Goal: Navigation & Orientation: Understand site structure

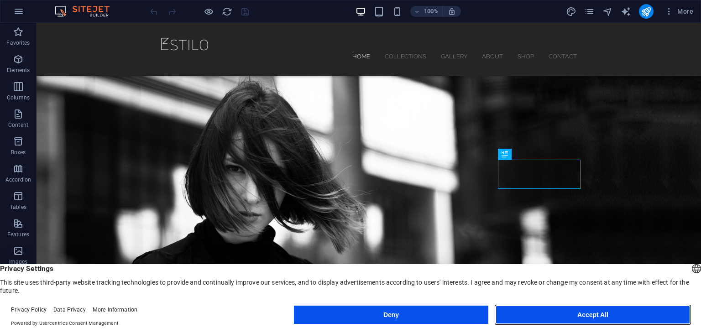
drag, startPoint x: 593, startPoint y: 317, endPoint x: 557, endPoint y: 294, distance: 42.7
click at [593, 317] on button "Accept All" at bounding box center [593, 315] width 194 height 18
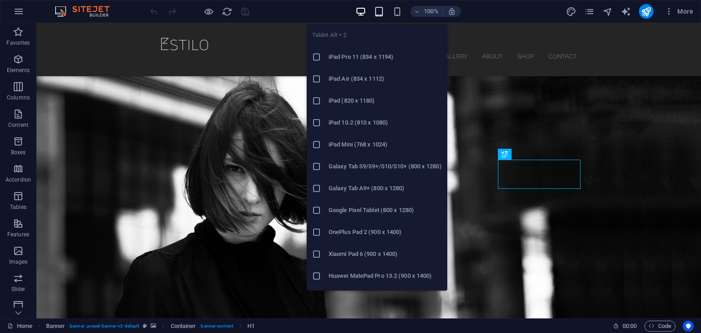
click at [381, 12] on icon "button" at bounding box center [379, 11] width 10 height 10
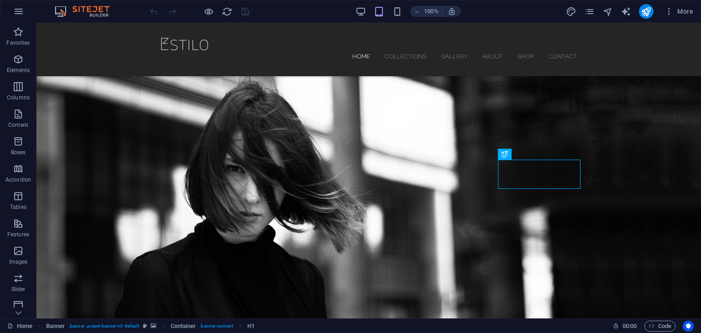
click at [399, 17] on div "100%" at bounding box center [408, 11] width 105 height 15
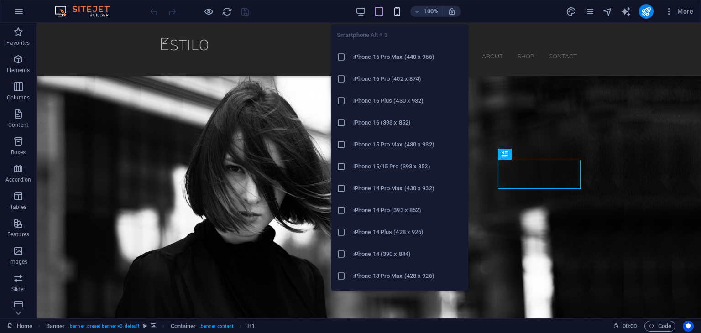
click at [398, 8] on icon "button" at bounding box center [397, 11] width 10 height 10
click at [391, 58] on h6 "iPhone 16 Pro Max (440 x 956)" at bounding box center [408, 57] width 110 height 11
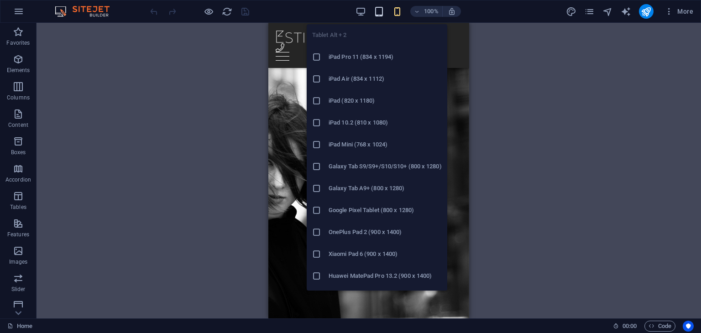
click at [378, 9] on icon "button" at bounding box center [379, 11] width 10 height 10
click at [383, 57] on h6 "iPad Pro 11 (834 x 1194)" at bounding box center [385, 57] width 113 height 11
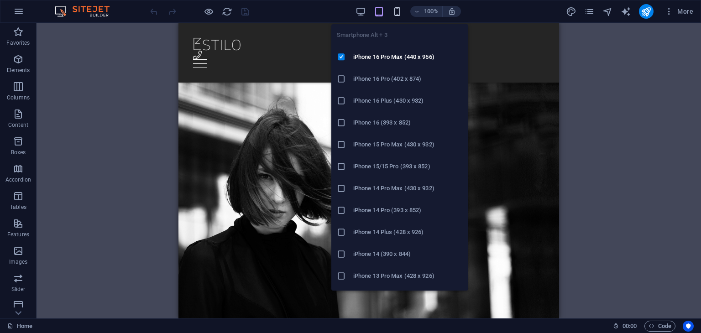
click at [396, 13] on icon "button" at bounding box center [397, 11] width 10 height 10
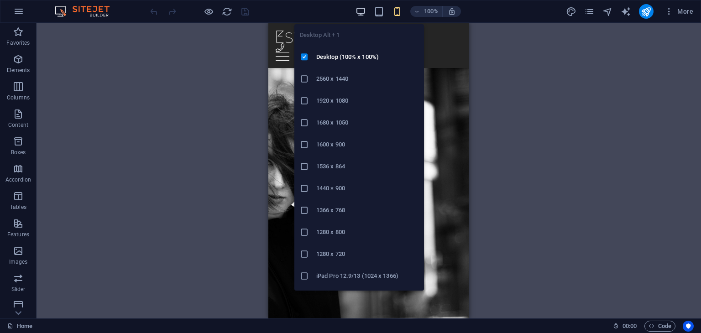
click at [364, 10] on icon "button" at bounding box center [361, 11] width 10 height 10
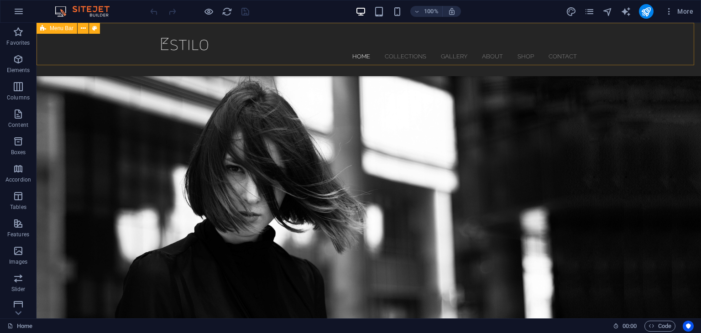
click at [265, 38] on div "Home Collections Gallery About Shop Contact" at bounding box center [369, 49] width 665 height 53
drag, startPoint x: 322, startPoint y: 9, endPoint x: 331, endPoint y: 0, distance: 12.3
click at [323, 7] on div "100% More" at bounding box center [422, 11] width 549 height 15
drag, startPoint x: 532, startPoint y: 11, endPoint x: 525, endPoint y: 2, distance: 11.5
click at [532, 11] on div "100% More" at bounding box center [422, 11] width 549 height 15
